Goal: Information Seeking & Learning: Understand process/instructions

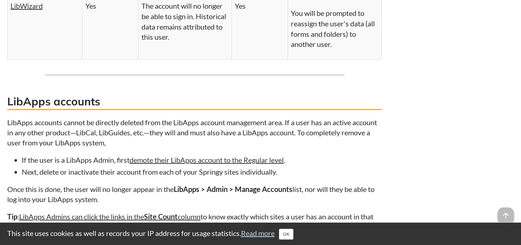
scroll to position [1171, 0]
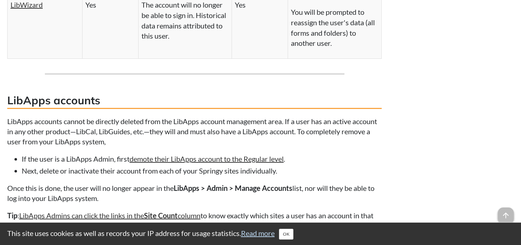
click at [168, 146] on p "LibApps accounts cannot be directly deleted from the LibApps account management…" at bounding box center [194, 131] width 374 height 30
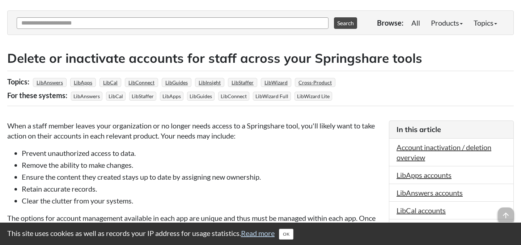
scroll to position [84, 0]
click at [288, 233] on button "OK" at bounding box center [286, 234] width 14 height 11
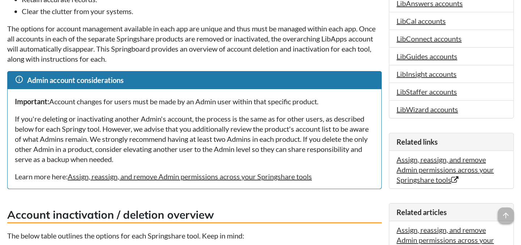
scroll to position [275, 0]
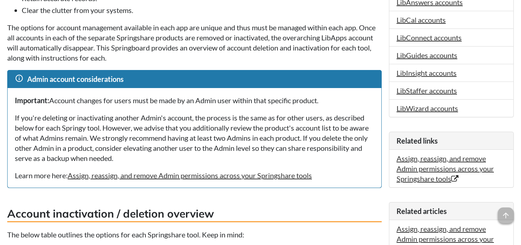
click at [196, 125] on p "If you're deleting or inactivating another Admin's account, the process is the …" at bounding box center [194, 138] width 359 height 51
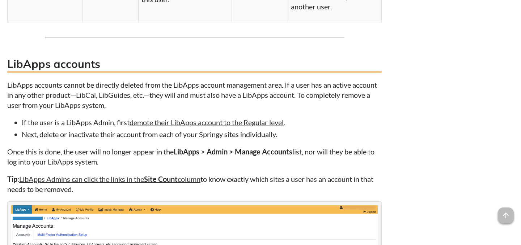
scroll to position [1216, 0]
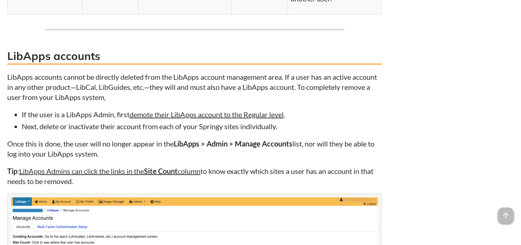
click at [101, 102] on p "LibApps accounts cannot be directly deleted from the LibApps account management…" at bounding box center [194, 87] width 374 height 30
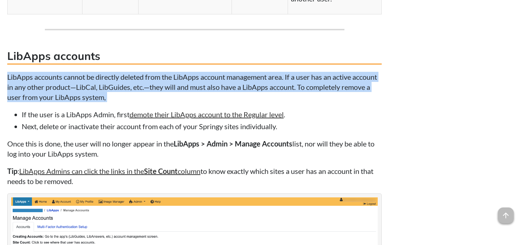
click at [102, 120] on li "If the user is a LibApps Admin, first demote their LibApps account to the Regul…" at bounding box center [202, 115] width 360 height 10
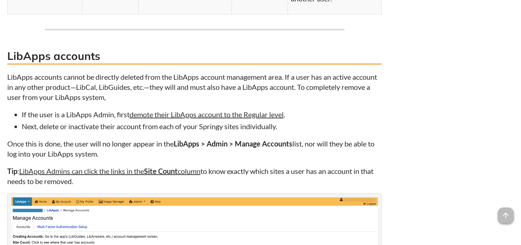
click at [102, 120] on li "If the user is a LibApps Admin, first demote their LibApps account to the Regul…" at bounding box center [202, 115] width 360 height 10
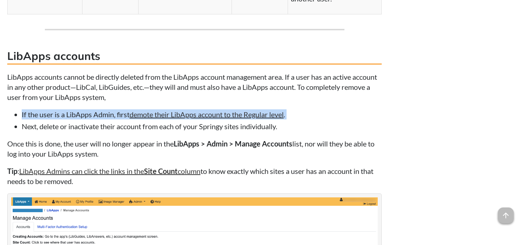
click at [99, 132] on li "Next, delete or inactivate their account from each of your Springy sites indivi…" at bounding box center [202, 126] width 360 height 10
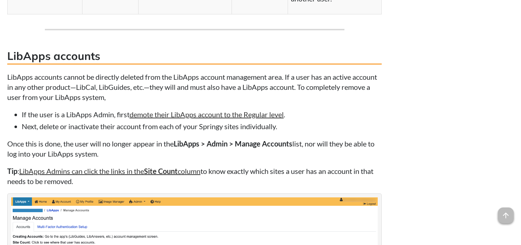
click at [99, 132] on li "Next, delete or inactivate their account from each of your Springy sites indivi…" at bounding box center [202, 126] width 360 height 10
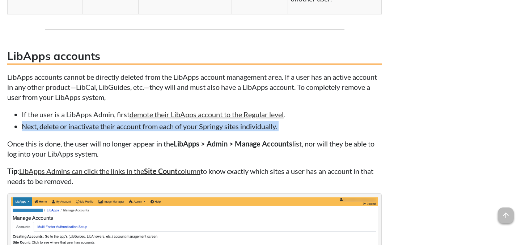
click at [94, 159] on p "Once this is done, the user will no longer appear in the LibApps > Admin > Mana…" at bounding box center [194, 149] width 374 height 20
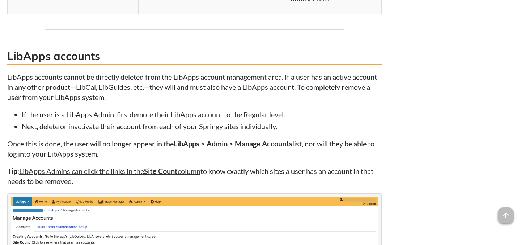
click at [94, 159] on p "Once this is done, the user will no longer appear in the LibApps > Admin > Mana…" at bounding box center [194, 149] width 374 height 20
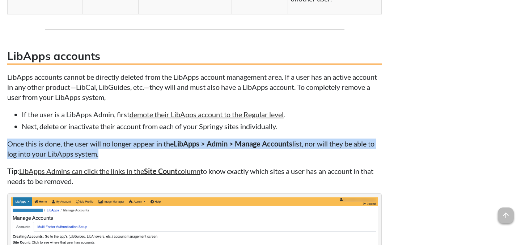
click at [121, 159] on p "Once this is done, the user will no longer appear in the LibApps > Admin > Mana…" at bounding box center [194, 149] width 374 height 20
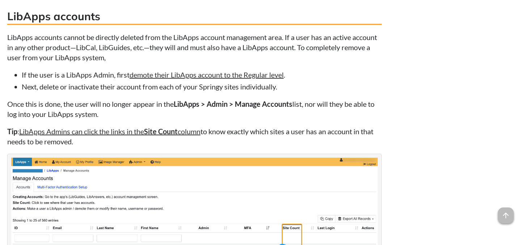
scroll to position [1260, 0]
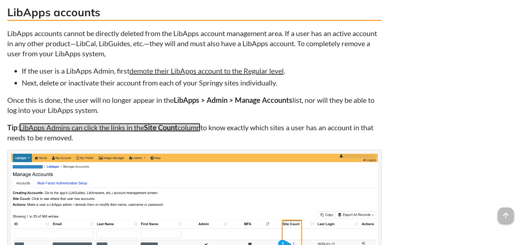
click at [129, 132] on link "LibApps Admins can click the links in the Site Count column" at bounding box center [109, 127] width 181 height 9
